Goal: Use online tool/utility: Utilize a website feature to perform a specific function

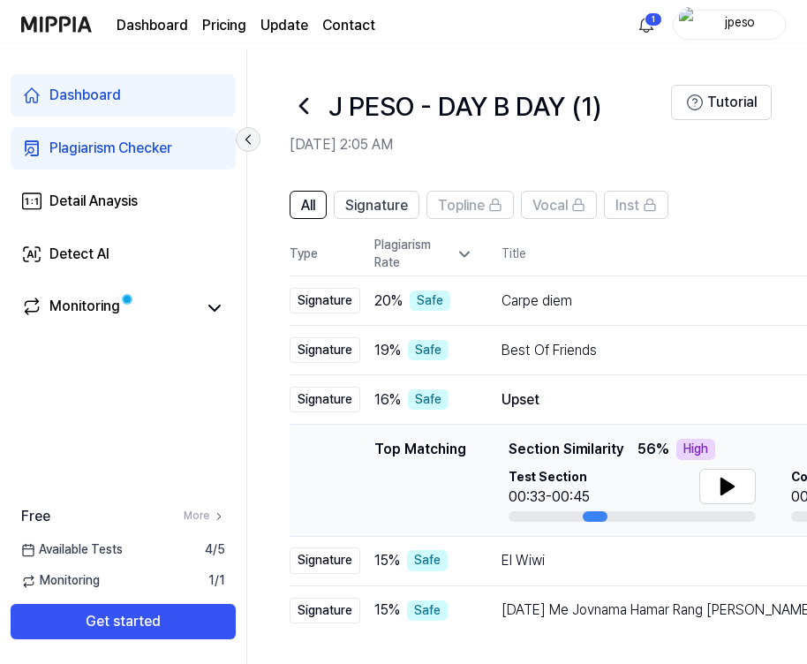
click at [249, 138] on icon at bounding box center [248, 140] width 18 height 18
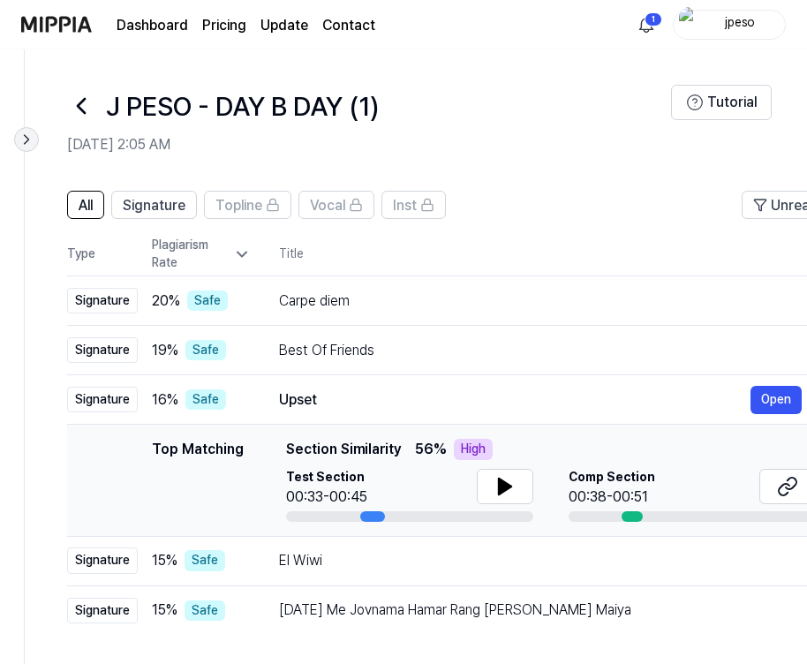
click at [30, 139] on icon at bounding box center [27, 140] width 18 height 18
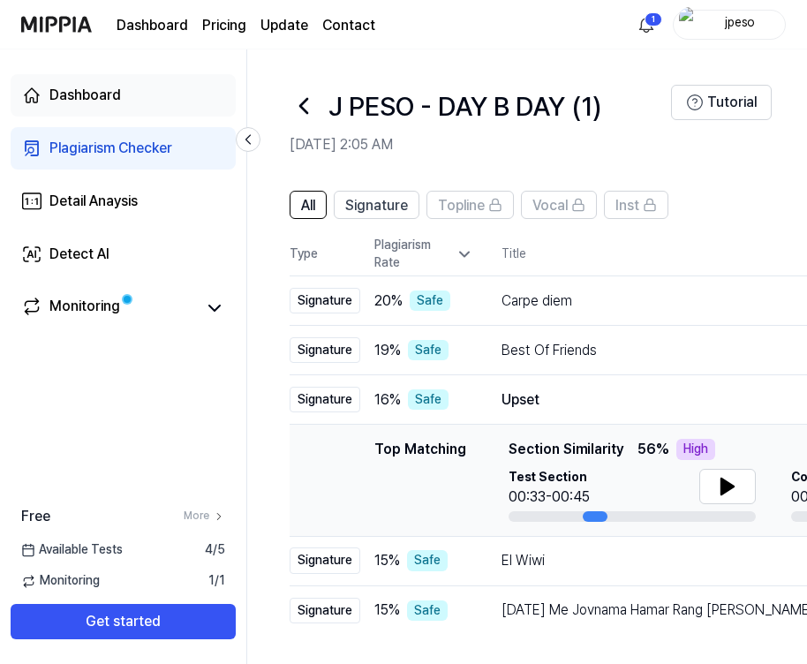
click at [163, 96] on link "Dashboard" at bounding box center [123, 95] width 225 height 42
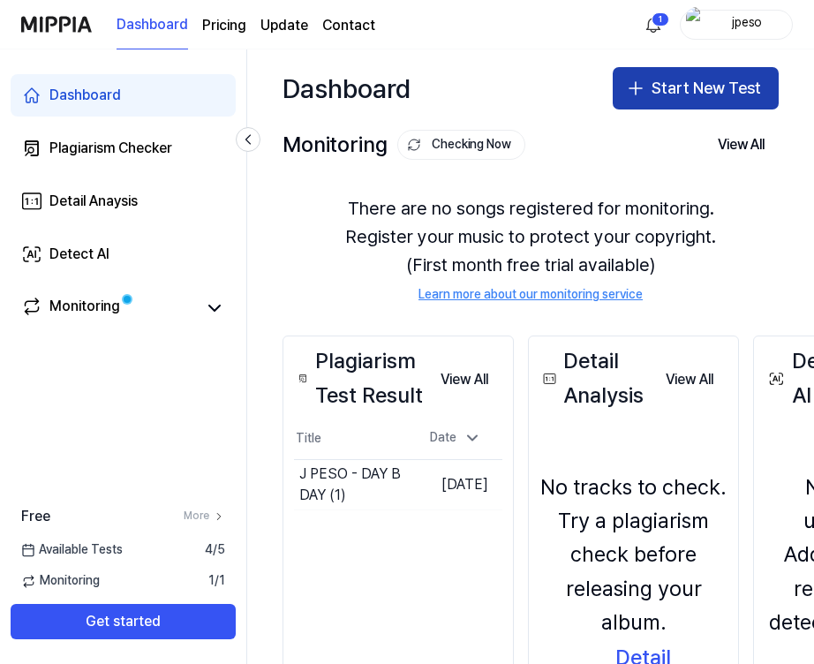
click at [657, 87] on button "Start New Test" at bounding box center [695, 88] width 166 height 42
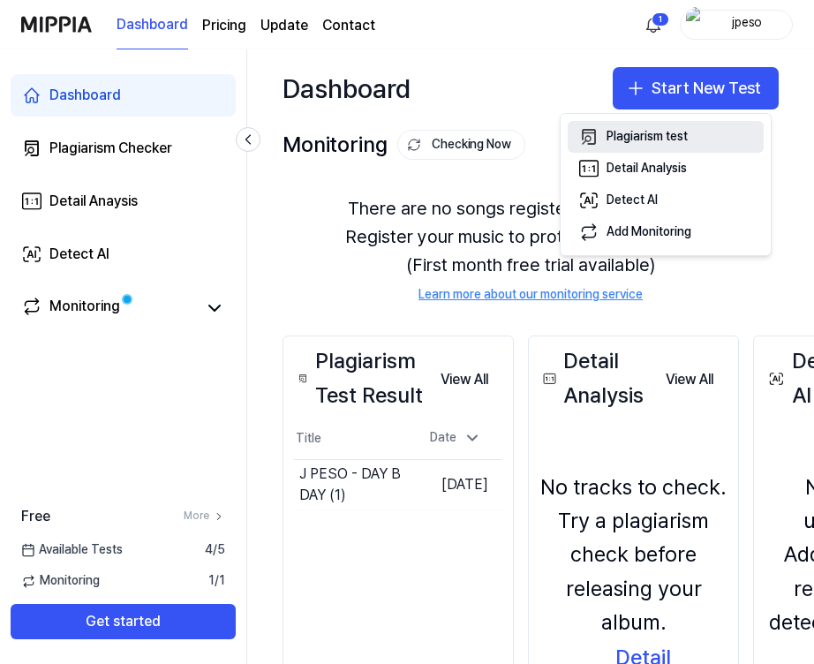
click at [676, 138] on div "Plagiarism test" at bounding box center [646, 137] width 81 height 18
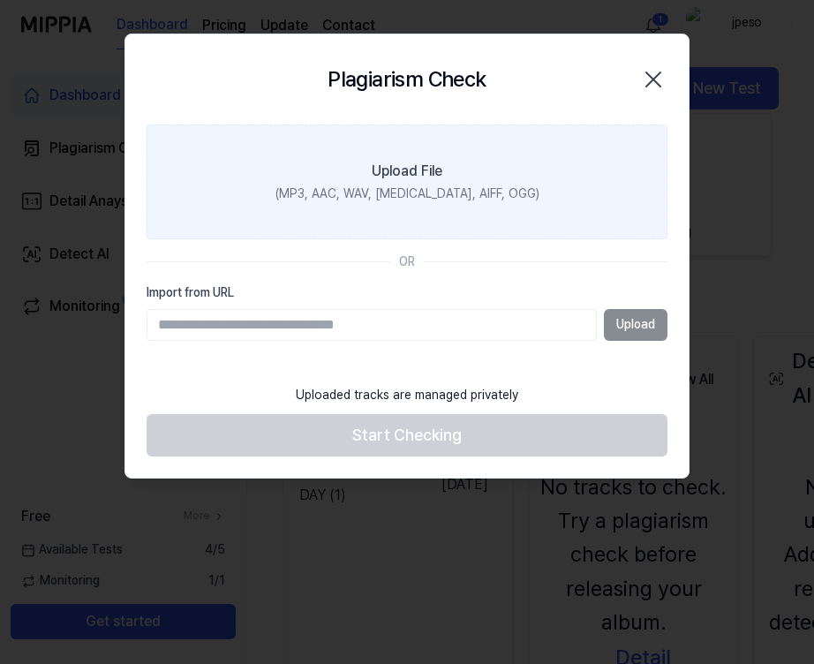
click at [405, 170] on div "Upload File" at bounding box center [407, 171] width 71 height 21
click at [0, 0] on input "Upload File (MP3, AAC, WAV, [MEDICAL_DATA], AIFF, OGG)" at bounding box center [0, 0] width 0 height 0
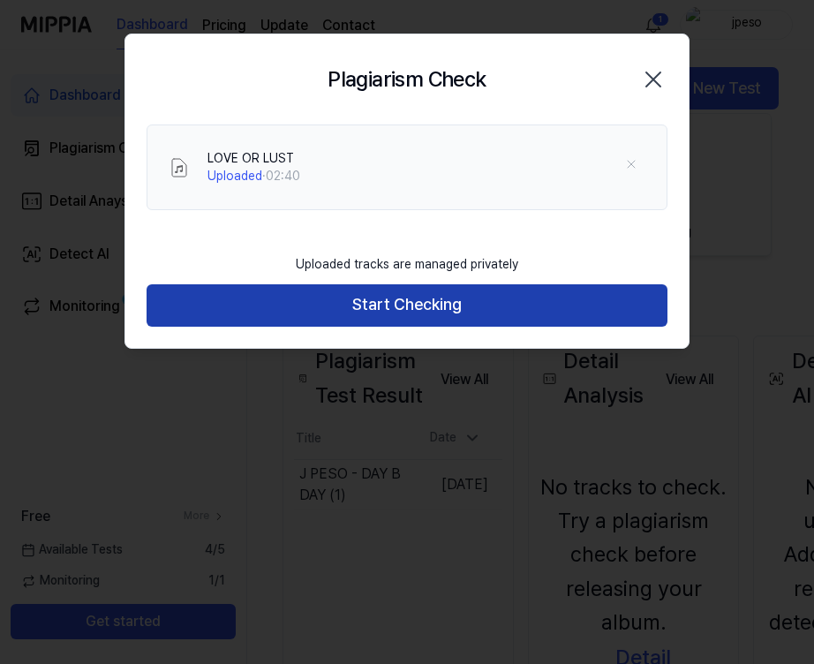
click at [493, 291] on button "Start Checking" at bounding box center [406, 305] width 521 height 42
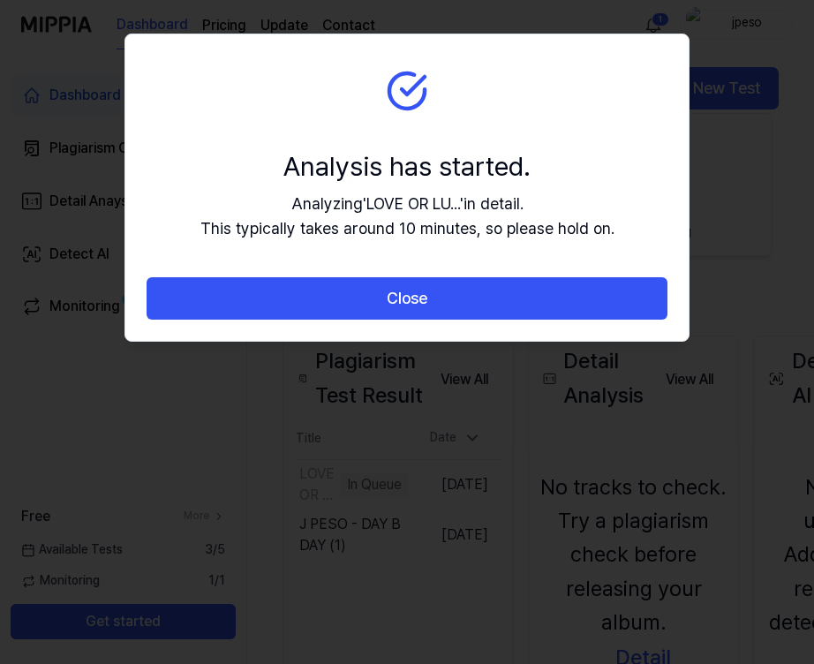
click at [493, 291] on button "Close" at bounding box center [406, 298] width 521 height 42
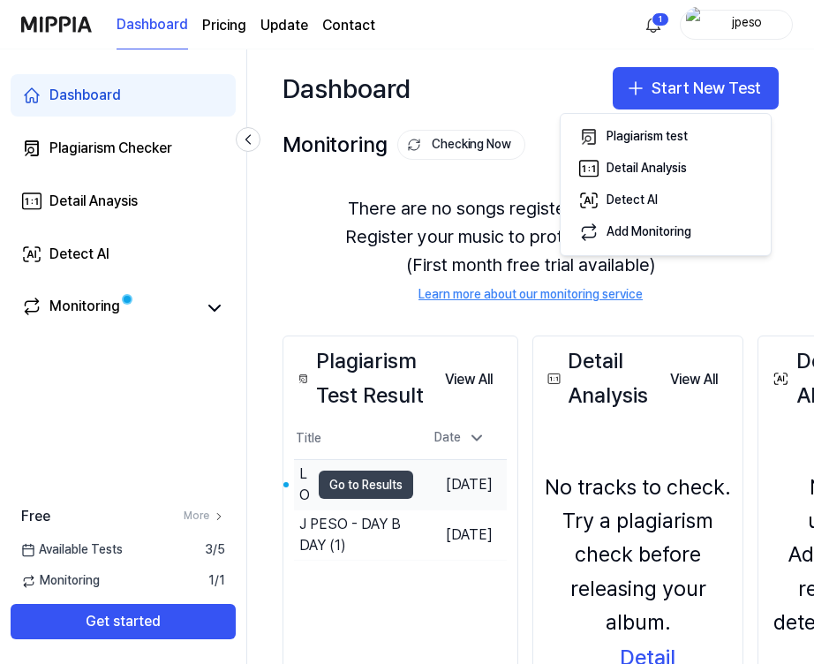
click at [387, 494] on button "Go to Results" at bounding box center [366, 484] width 94 height 28
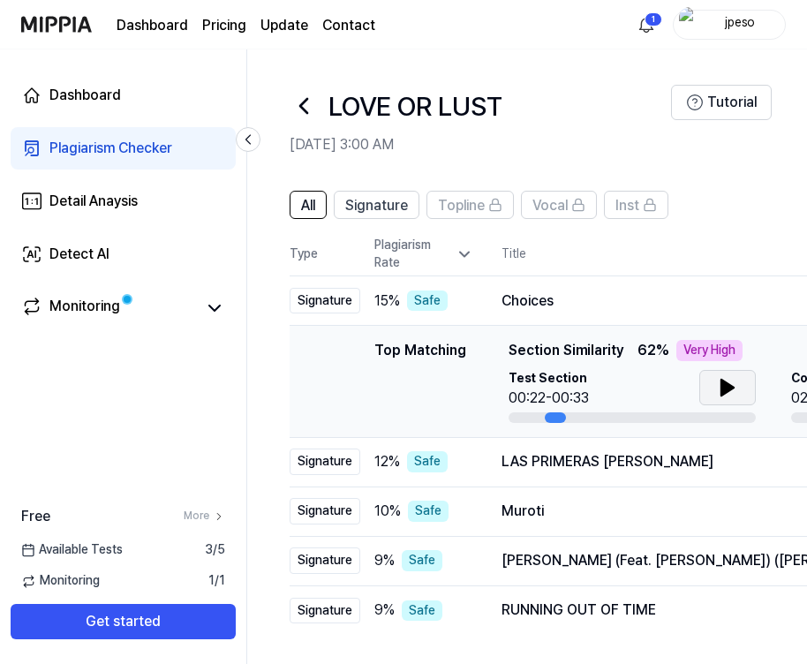
click at [734, 383] on icon at bounding box center [727, 387] width 21 height 21
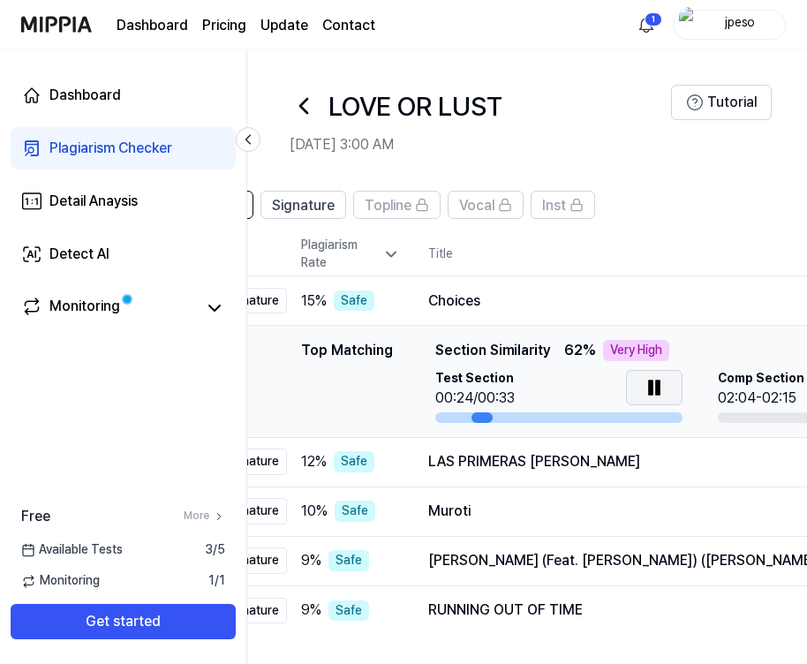
scroll to position [0, 77]
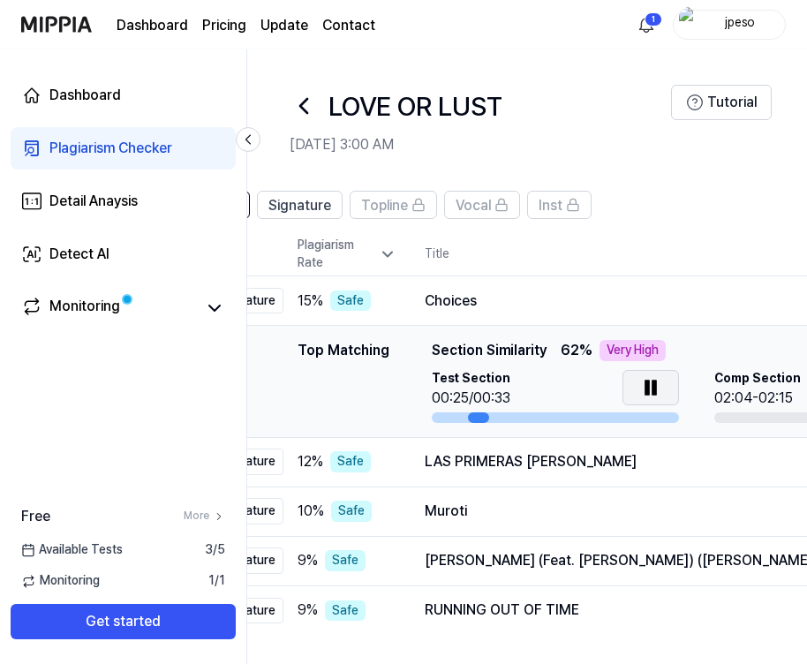
click at [652, 382] on icon at bounding box center [654, 387] width 4 height 14
